Goal: Task Accomplishment & Management: Use online tool/utility

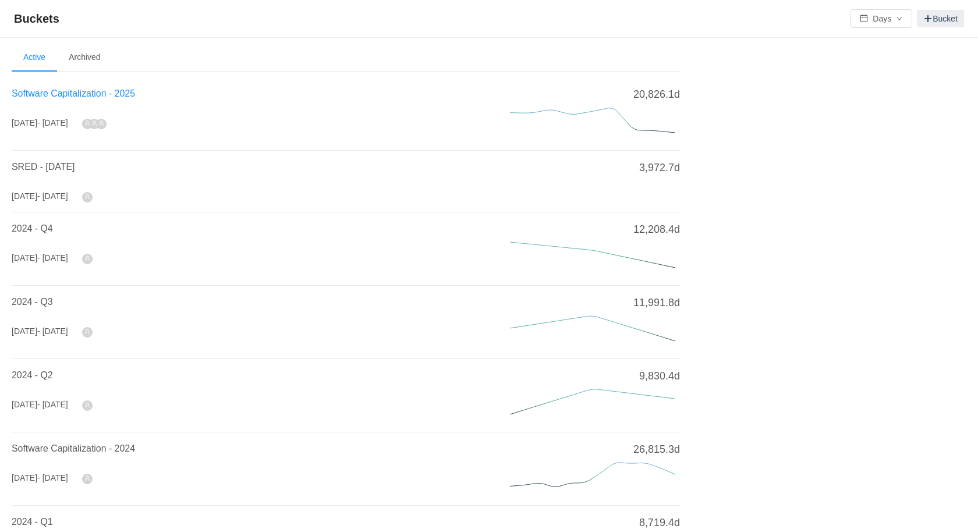
click at [97, 94] on span "Software Capitalization - 2025" at bounding box center [73, 93] width 123 height 10
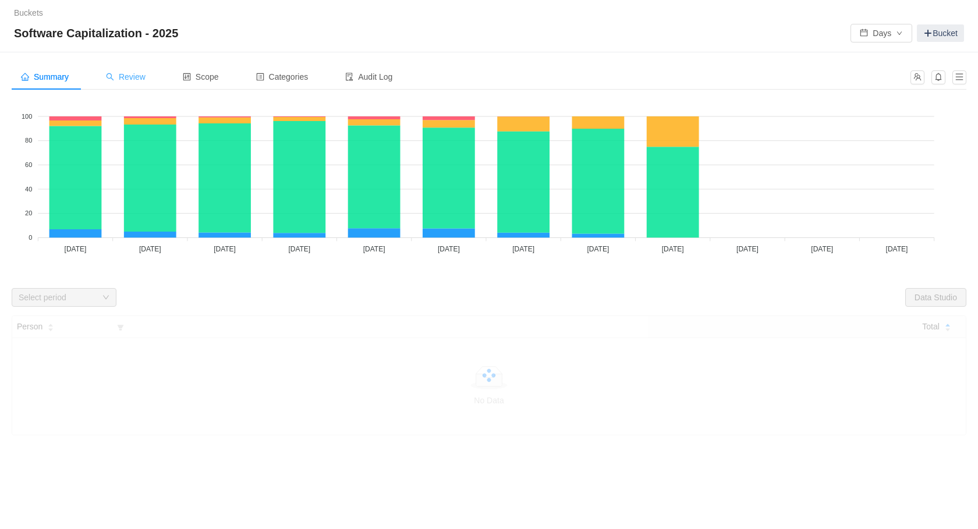
click at [141, 75] on span "Review" at bounding box center [126, 76] width 40 height 9
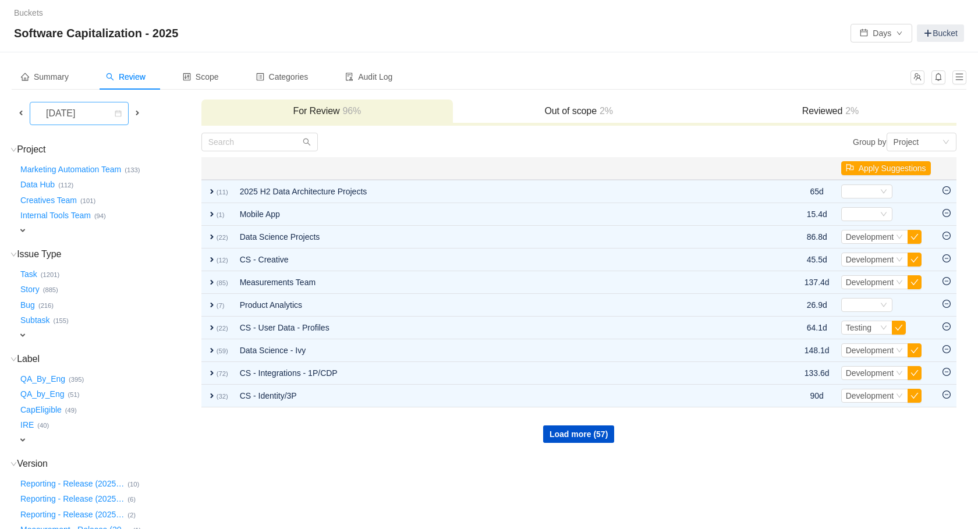
click at [70, 113] on div "[DATE]" at bounding box center [62, 113] width 50 height 22
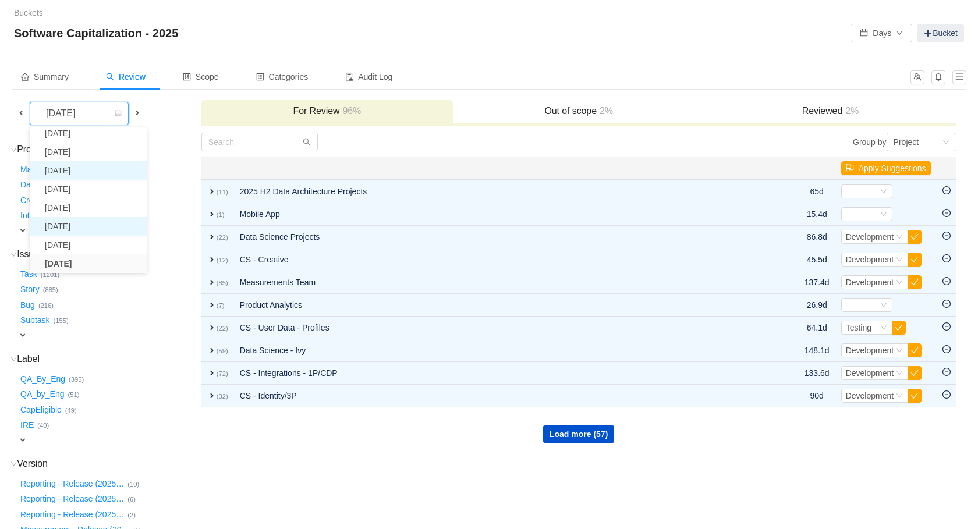
scroll to position [21, 0]
click at [83, 232] on li "[DATE]" at bounding box center [88, 230] width 117 height 19
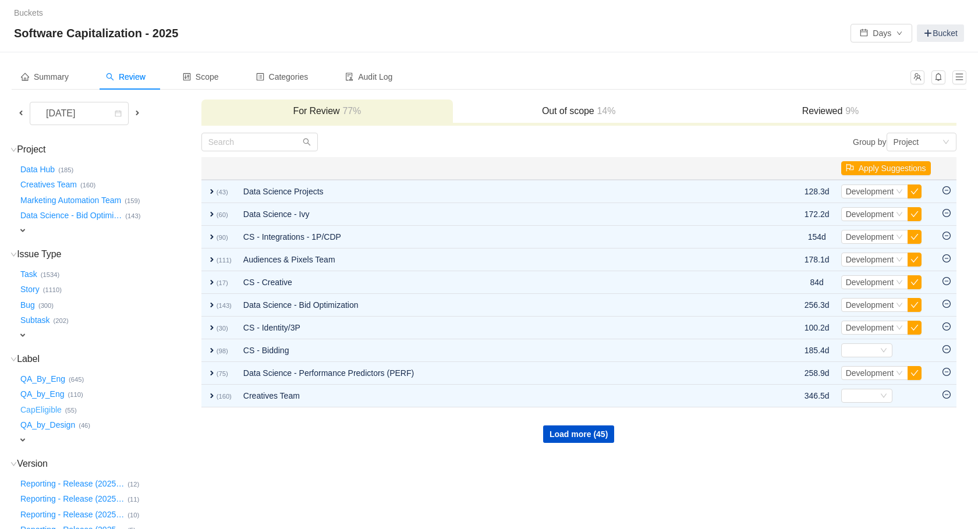
click at [47, 409] on button "CapEligible …" at bounding box center [41, 410] width 47 height 19
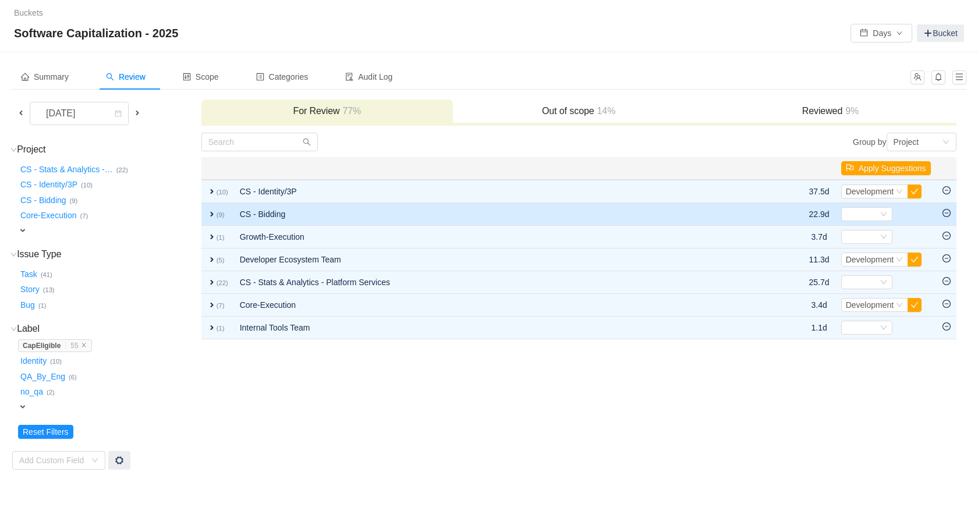
click at [210, 213] on span "expand" at bounding box center [211, 214] width 9 height 9
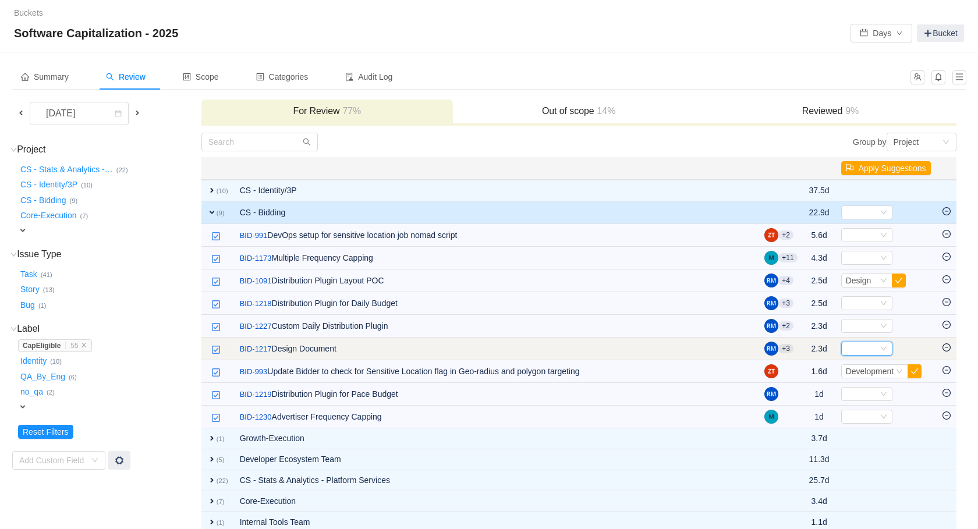
click at [862, 346] on div "Select" at bounding box center [862, 348] width 32 height 13
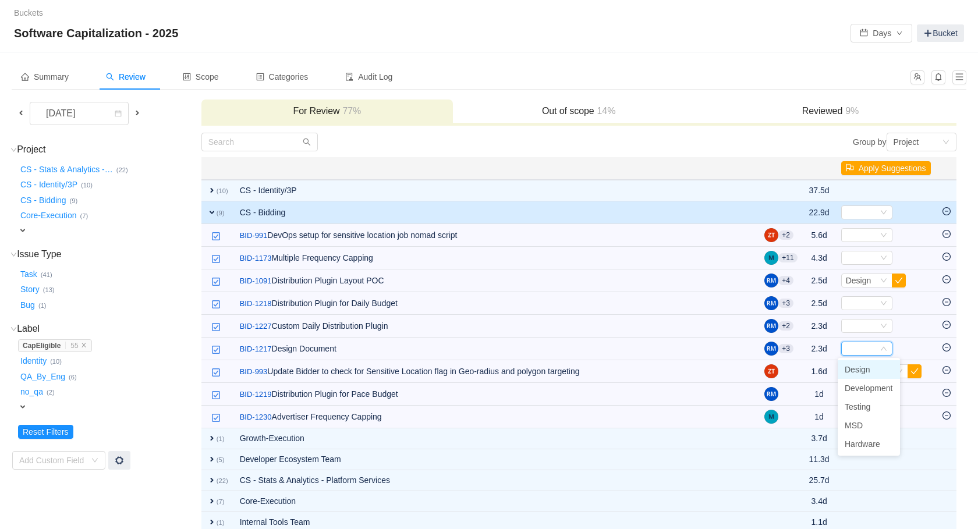
click at [859, 373] on span "Design" at bounding box center [858, 369] width 26 height 9
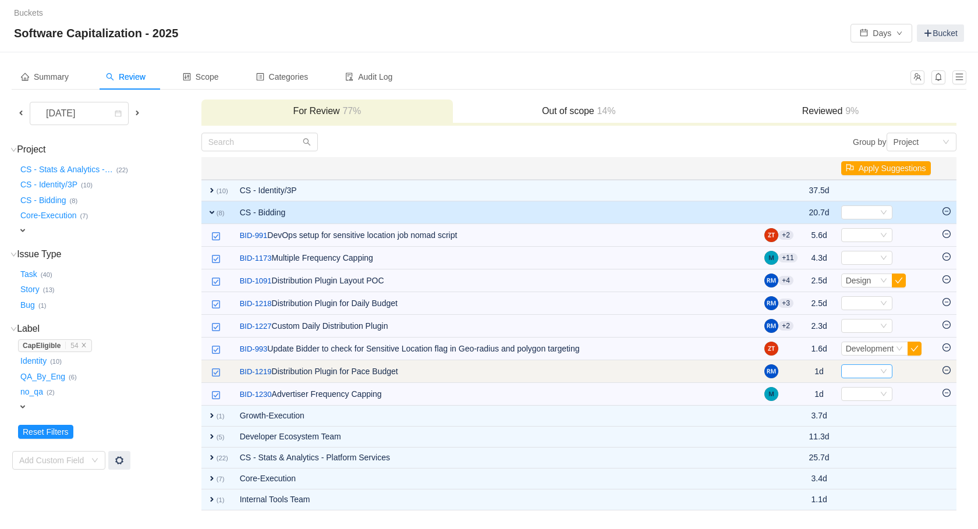
click at [860, 371] on div "Select" at bounding box center [862, 371] width 32 height 13
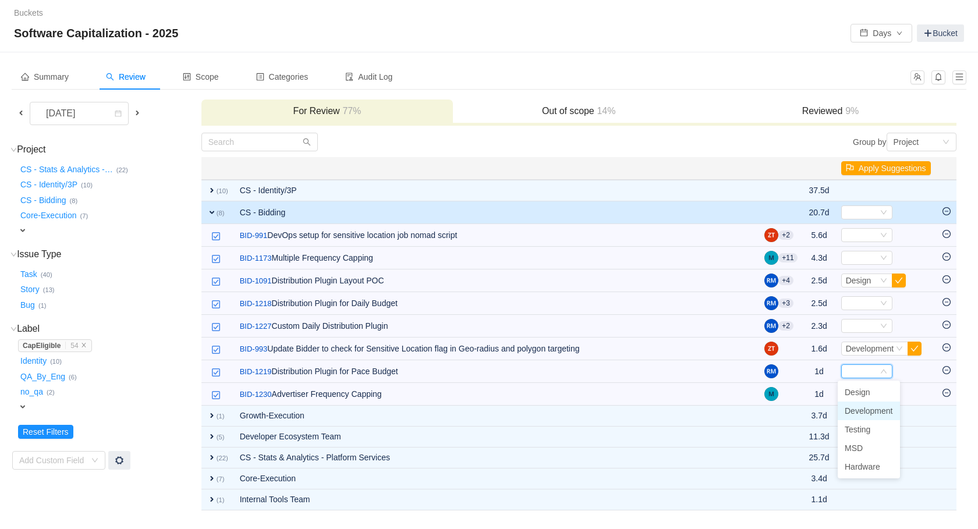
click at [859, 409] on span "Development" at bounding box center [869, 410] width 48 height 9
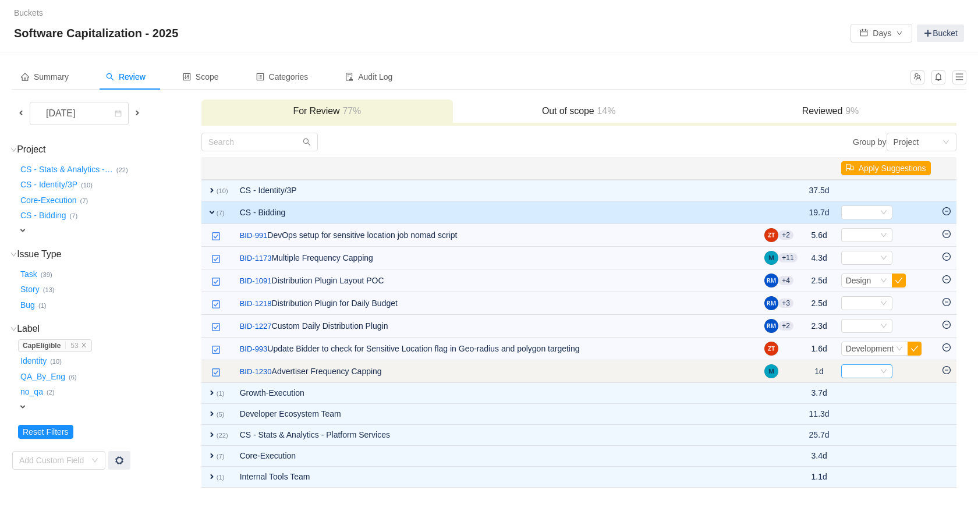
click at [853, 370] on div "Select" at bounding box center [862, 371] width 32 height 13
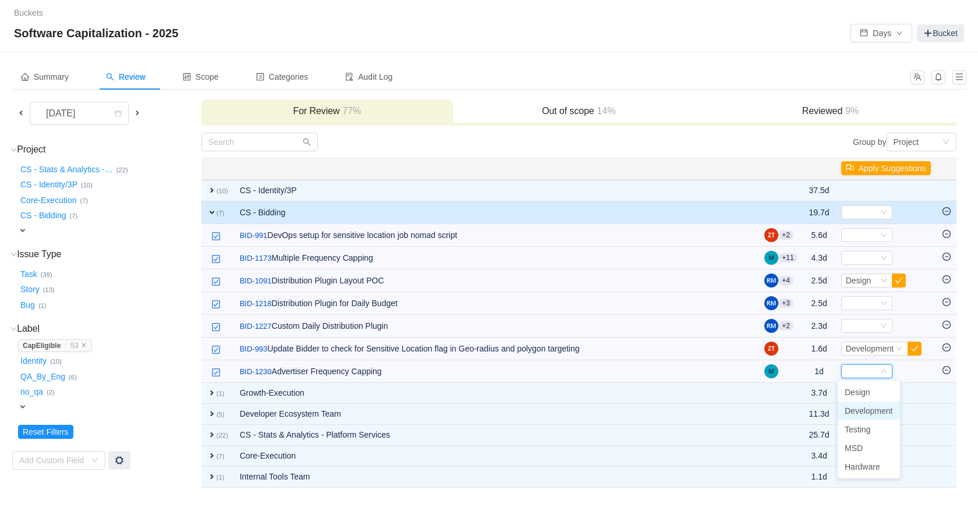
click at [857, 412] on span "Development" at bounding box center [869, 410] width 48 height 9
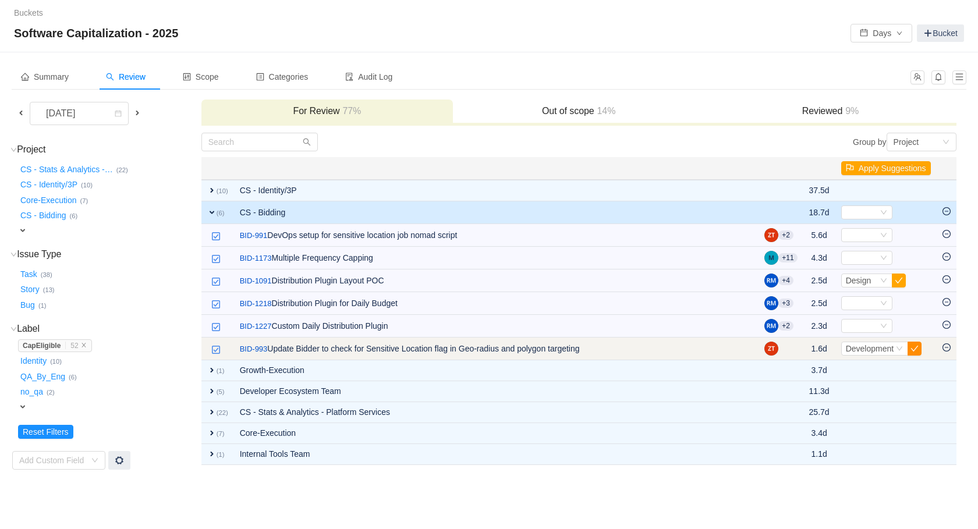
click at [918, 349] on button "button" at bounding box center [915, 349] width 14 height 14
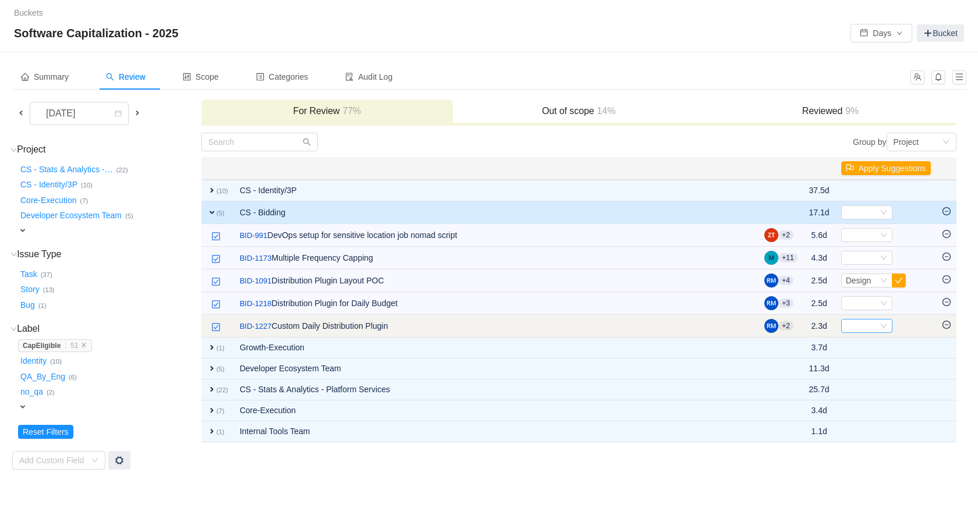
click at [859, 326] on div "Select" at bounding box center [862, 326] width 32 height 13
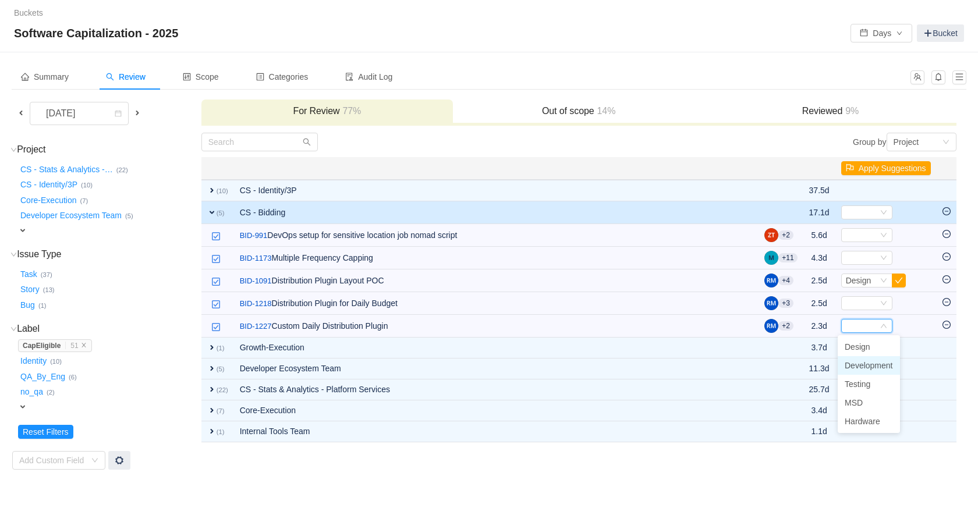
click at [856, 367] on span "Development" at bounding box center [869, 365] width 48 height 9
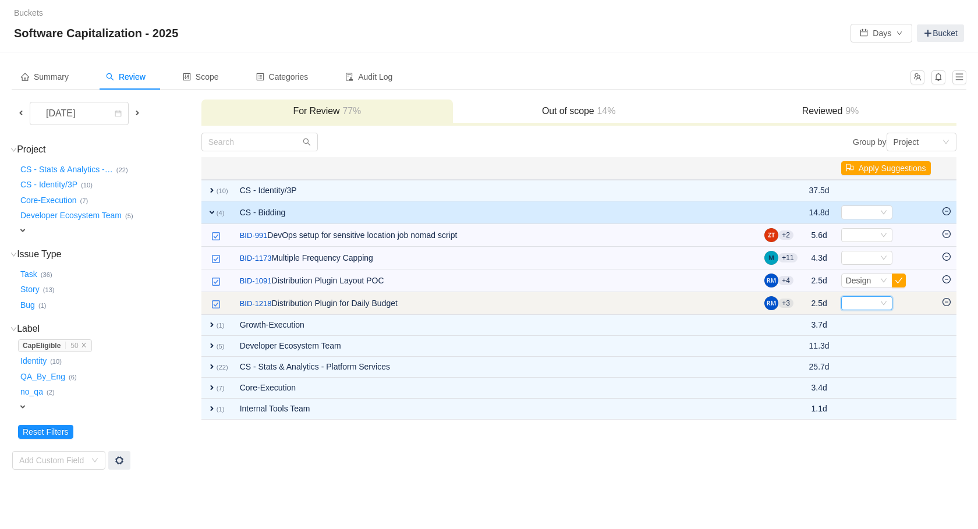
click at [856, 304] on div "Select" at bounding box center [862, 303] width 32 height 13
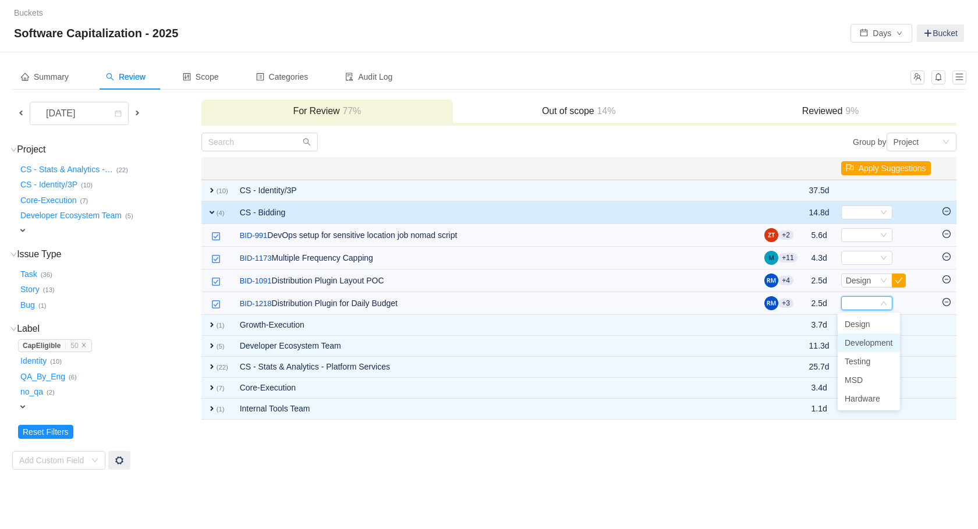
click at [855, 349] on li "Development" at bounding box center [869, 343] width 62 height 19
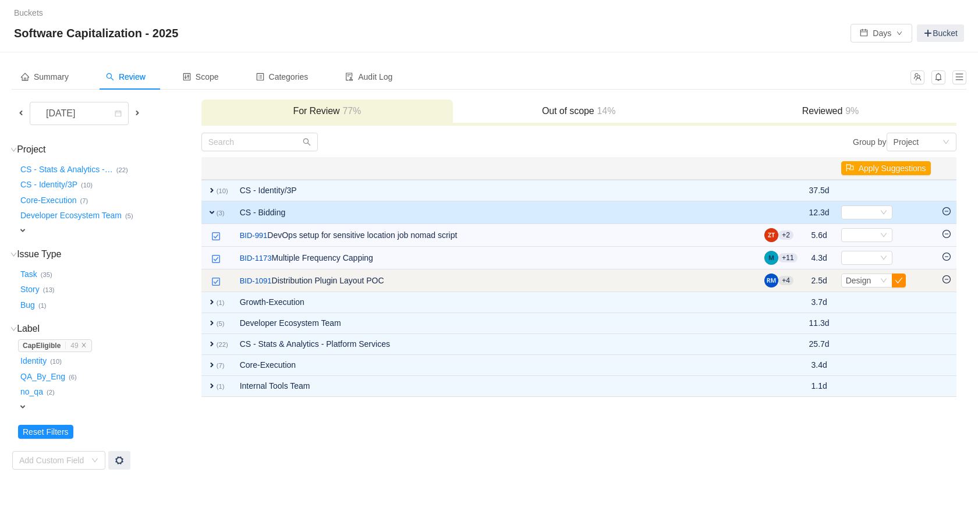
click at [898, 281] on button "button" at bounding box center [899, 281] width 14 height 14
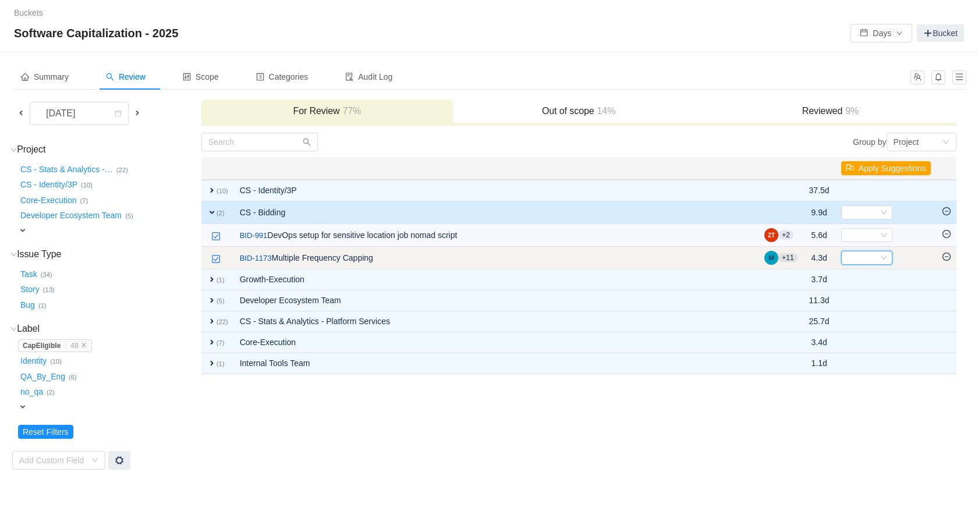
click at [858, 258] on div "Select" at bounding box center [862, 258] width 32 height 13
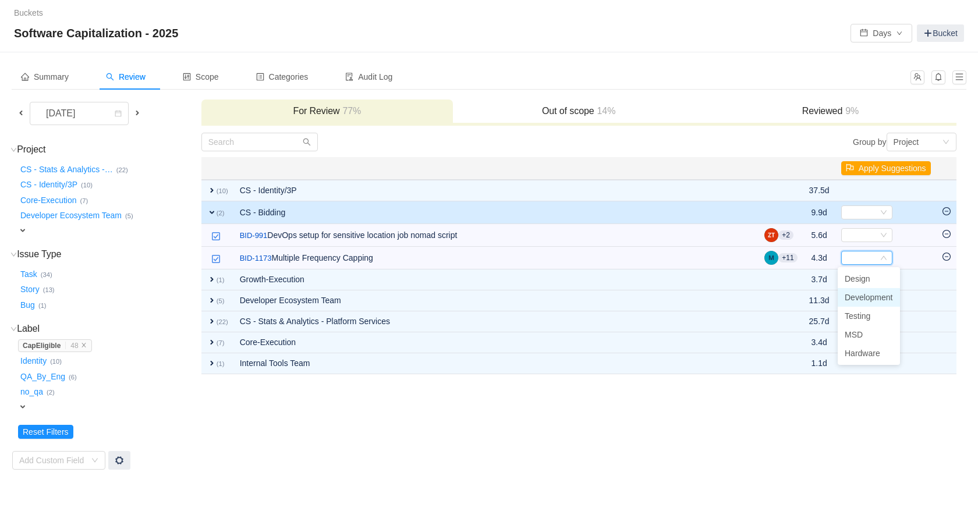
click at [855, 298] on span "Development" at bounding box center [869, 297] width 48 height 9
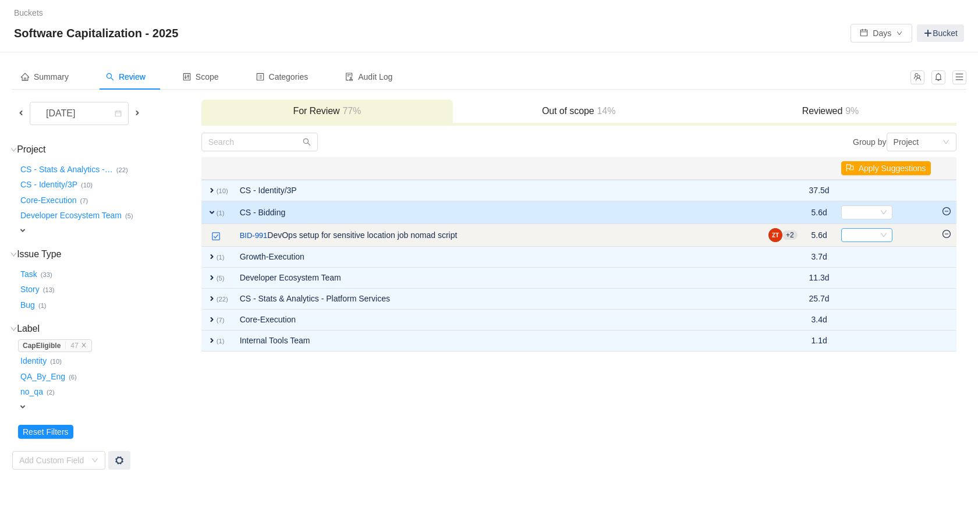
click at [860, 234] on div "Select" at bounding box center [862, 235] width 32 height 13
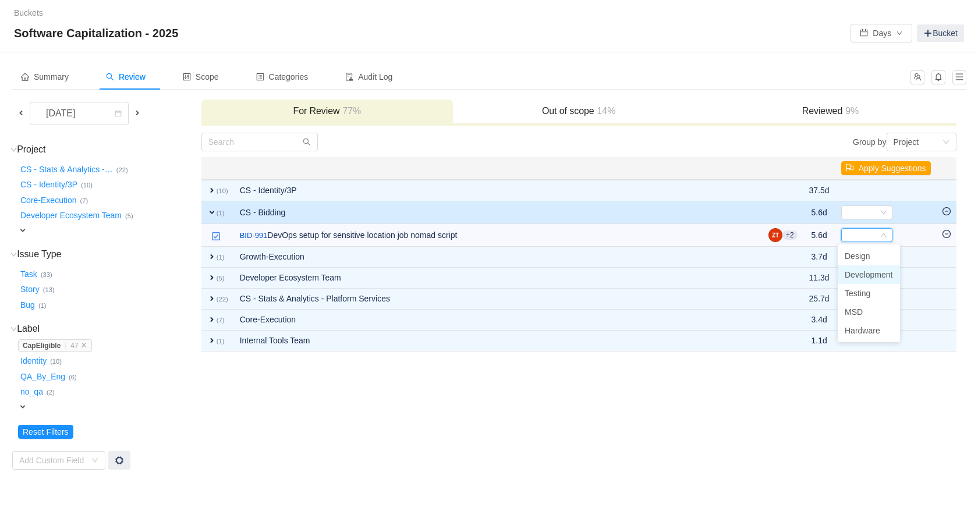
click at [860, 279] on span "Development" at bounding box center [869, 274] width 48 height 9
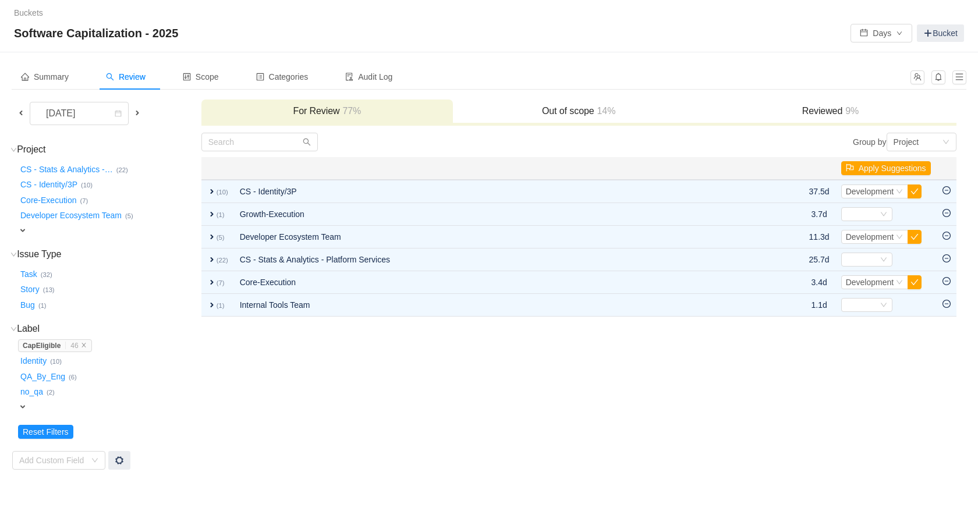
click at [139, 109] on span at bounding box center [137, 112] width 9 height 9
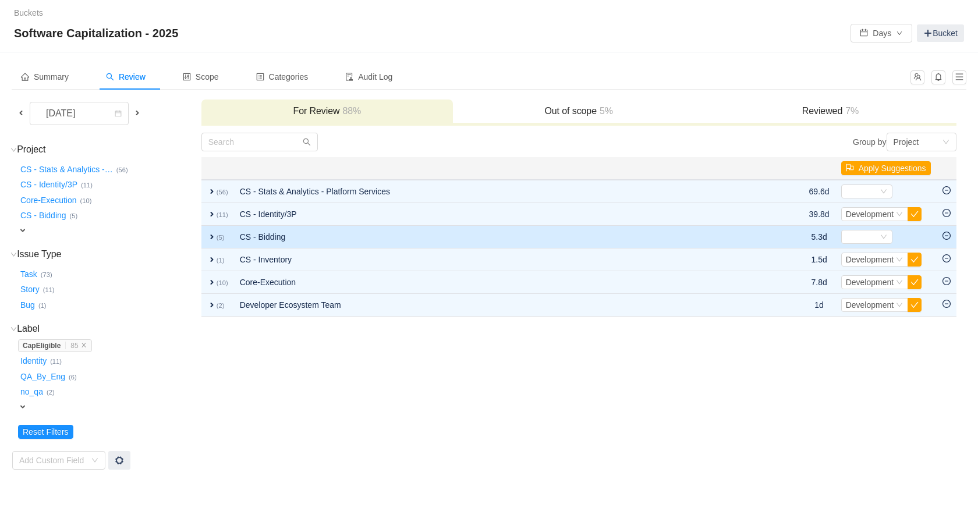
click at [208, 239] on span "expand" at bounding box center [211, 236] width 9 height 9
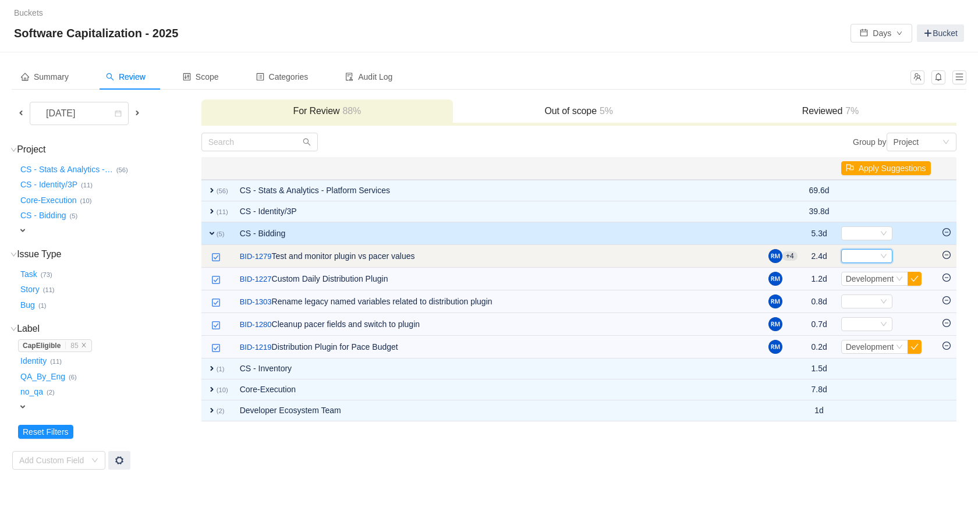
click at [849, 259] on div "Select" at bounding box center [862, 256] width 32 height 13
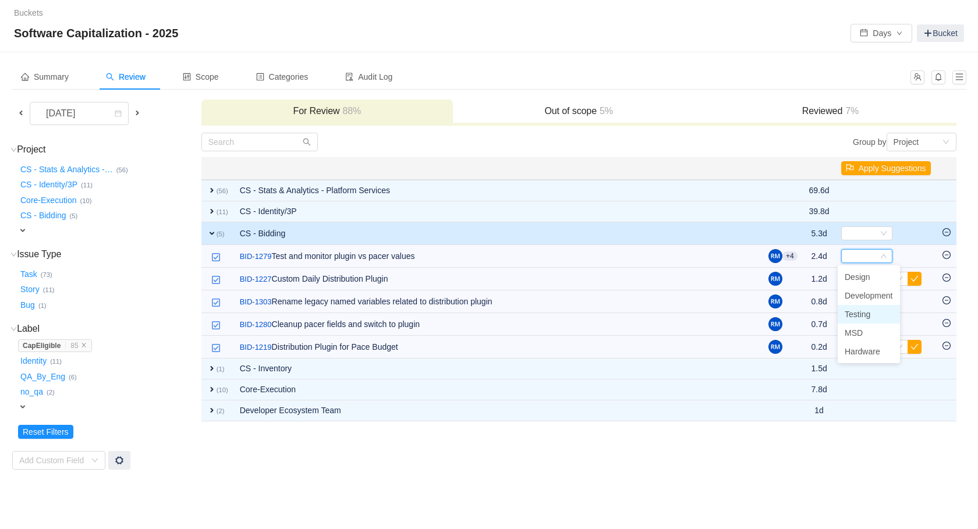
click at [859, 318] on span "Testing" at bounding box center [858, 314] width 26 height 9
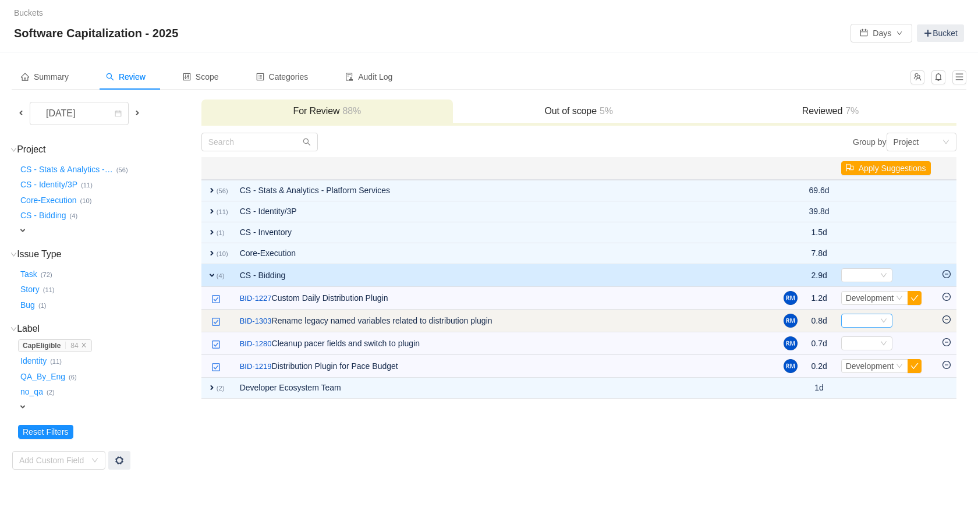
click at [856, 320] on div "Select" at bounding box center [862, 320] width 32 height 13
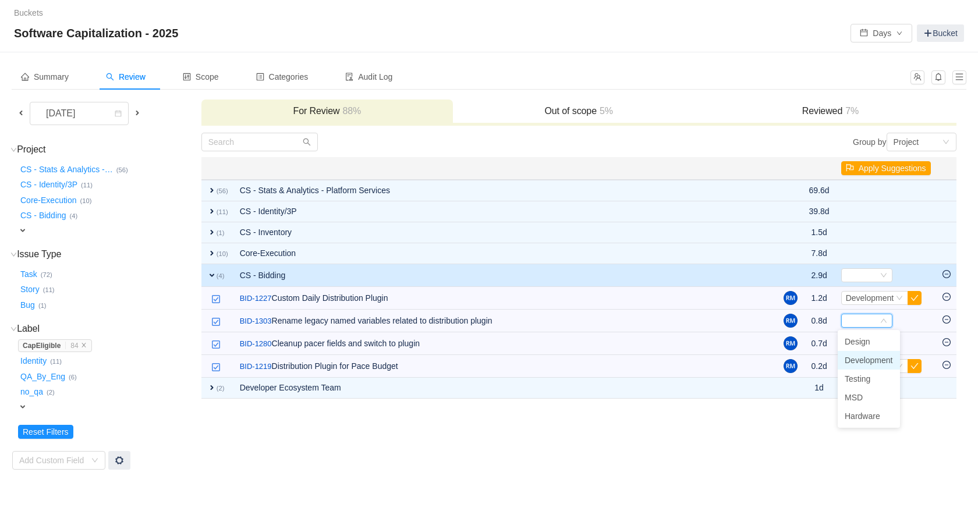
click at [864, 363] on span "Development" at bounding box center [869, 360] width 48 height 9
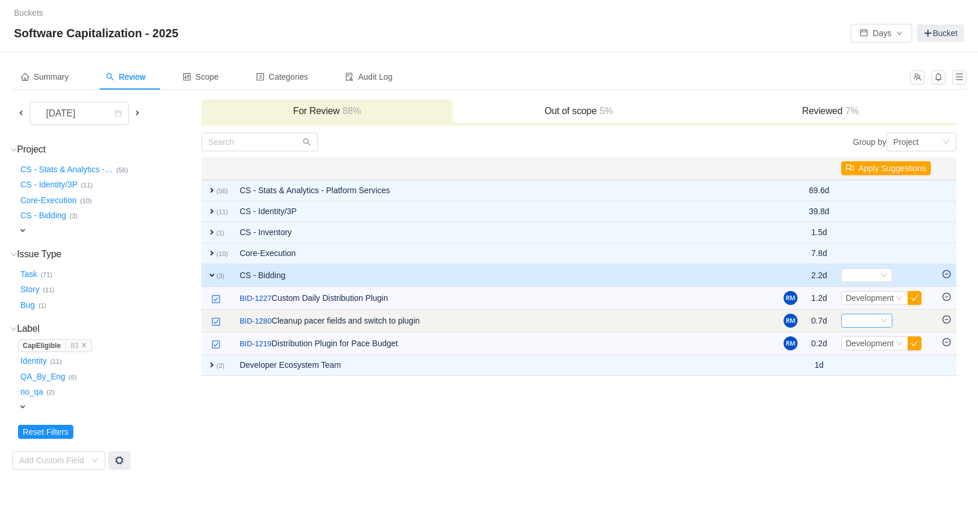
click at [881, 321] on icon "icon: down" at bounding box center [884, 321] width 6 height 4
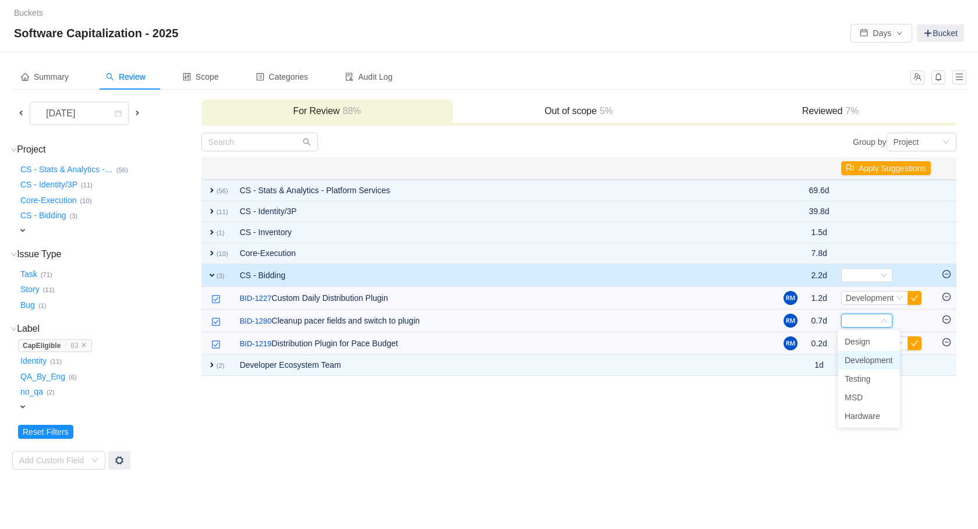
click at [868, 362] on span "Development" at bounding box center [869, 360] width 48 height 9
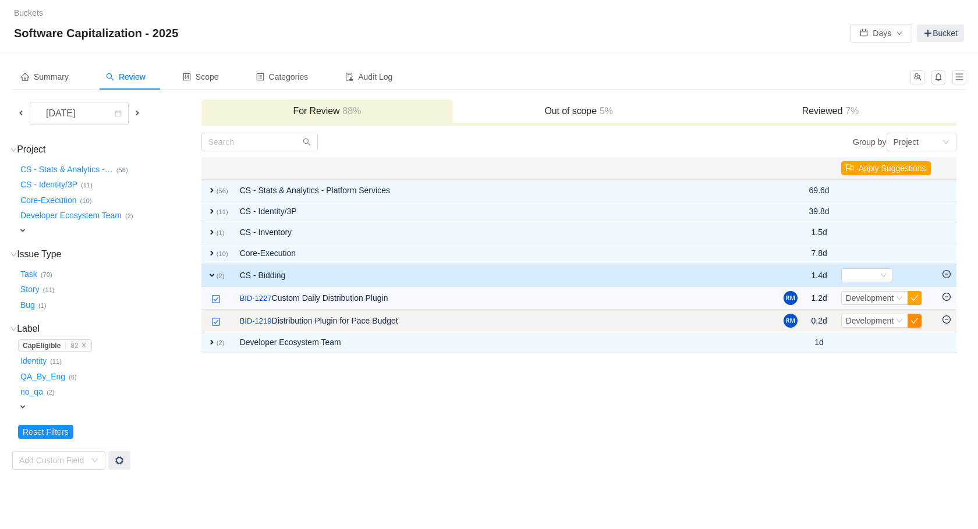
click at [913, 320] on button "button" at bounding box center [915, 321] width 14 height 14
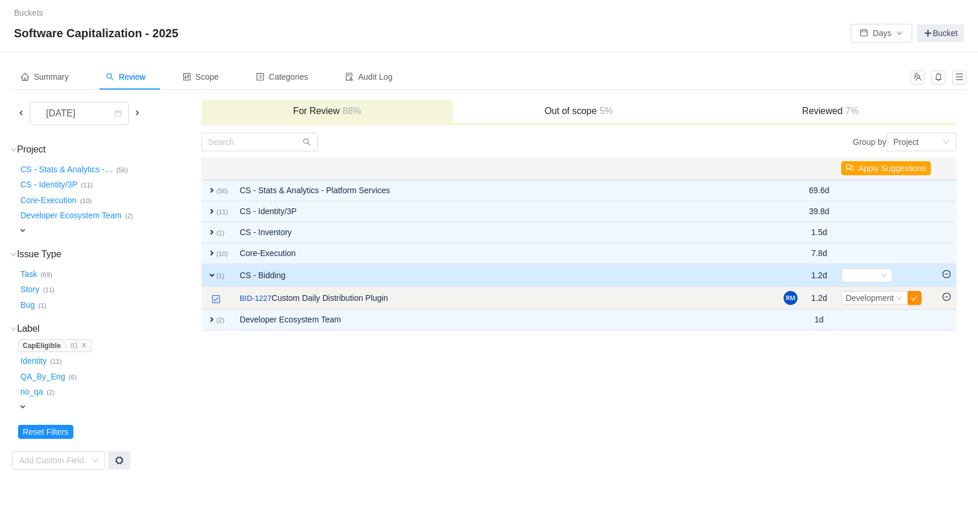
click at [914, 300] on button "button" at bounding box center [915, 298] width 14 height 14
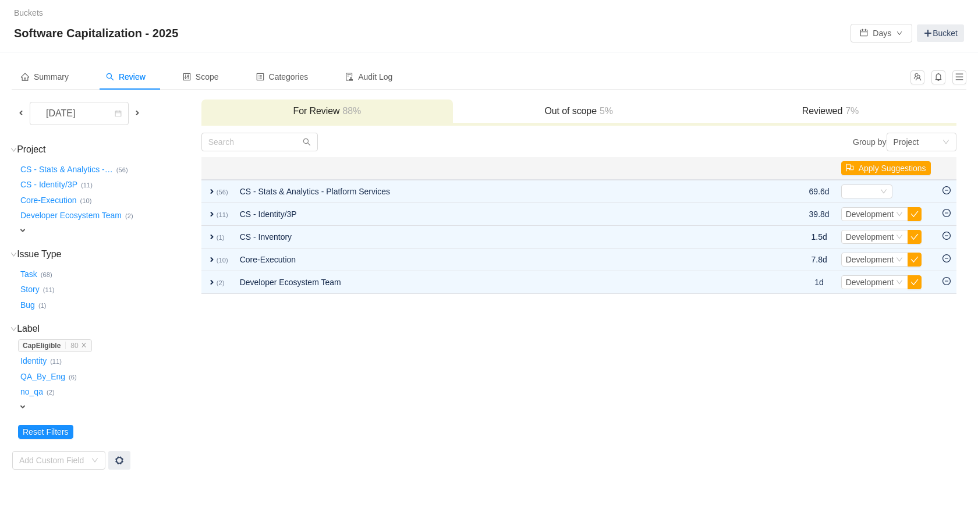
click at [138, 114] on span at bounding box center [137, 112] width 9 height 9
